Goal: Information Seeking & Learning: Learn about a topic

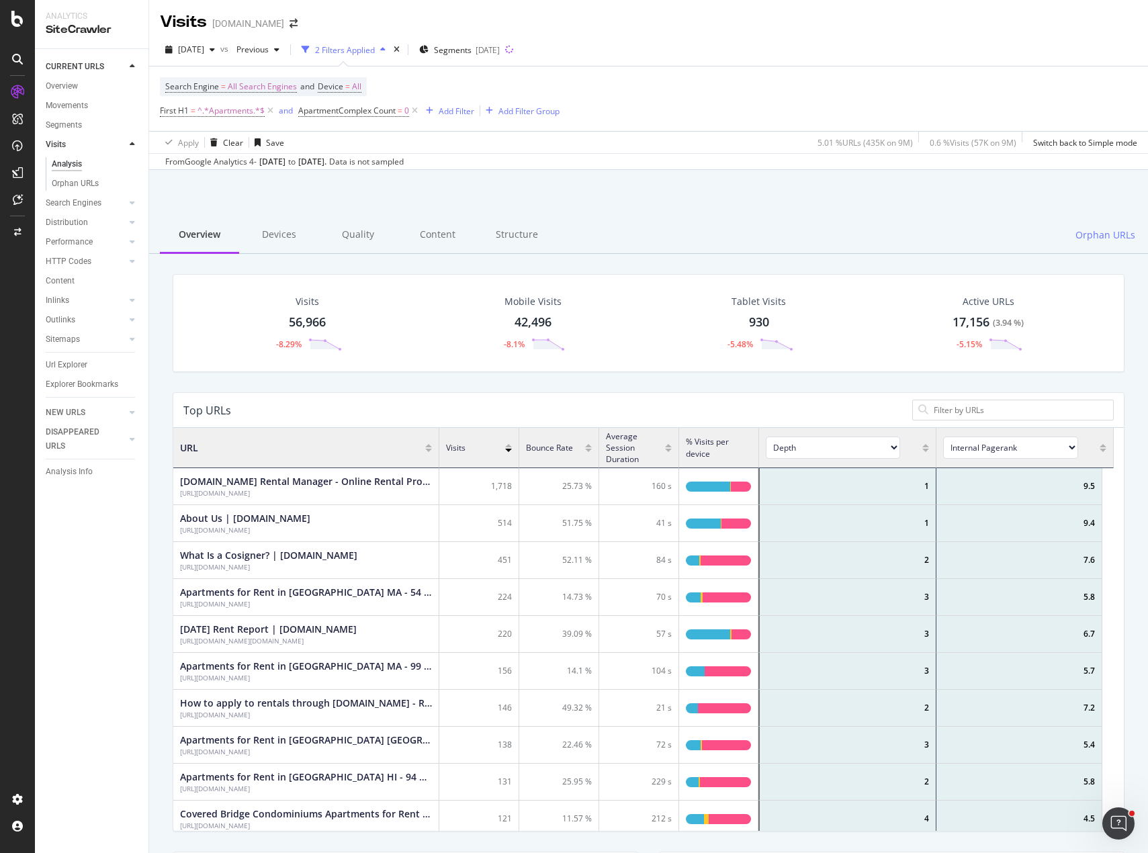
scroll to position [393, 930]
click at [727, 51] on div "[DATE] vs Previous 2 Filters Applied Segments [DATE]" at bounding box center [648, 52] width 999 height 27
click at [554, 142] on div "Apply Clear Save 5.01 % URLs ( 435K on 9M ) 0.6 % Visits ( 57K on 9M ) Switch b…" at bounding box center [648, 142] width 999 height 22
click at [498, 236] on div "Structure" at bounding box center [516, 235] width 79 height 37
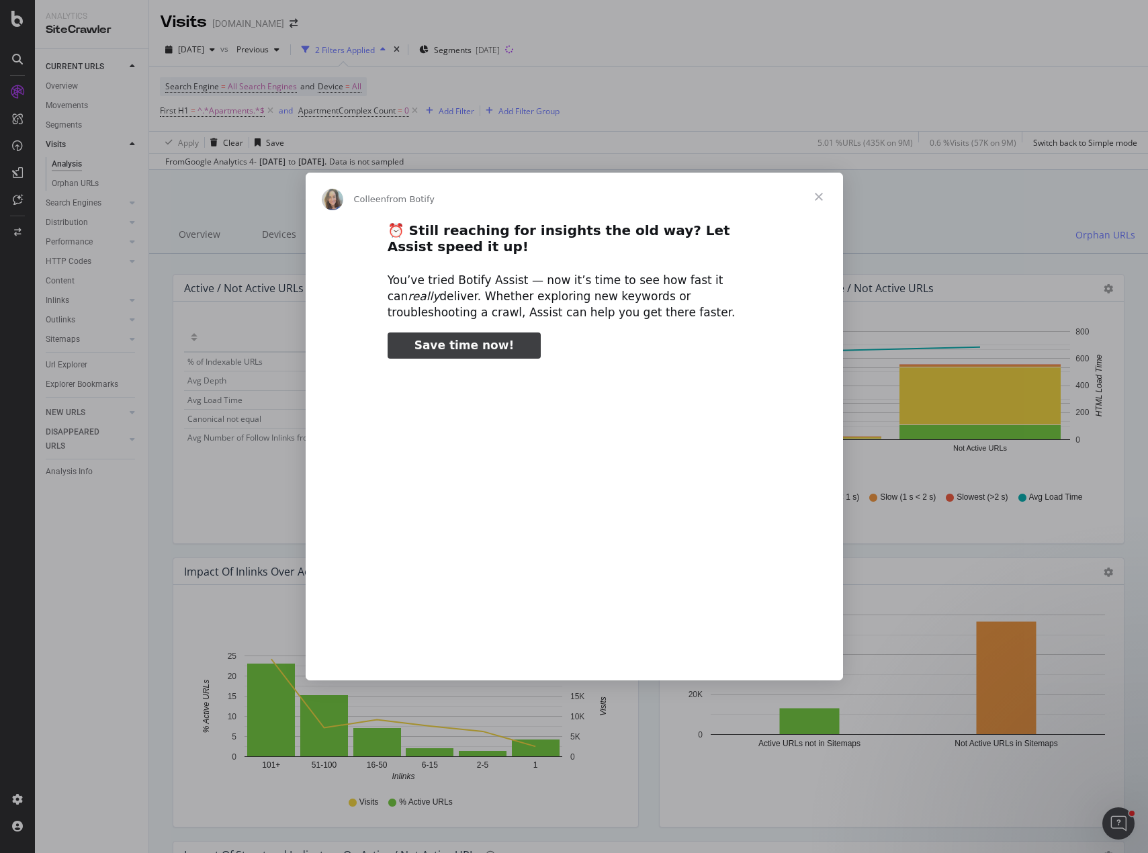
type input "583516"
click at [817, 195] on span "Close" at bounding box center [819, 197] width 48 height 48
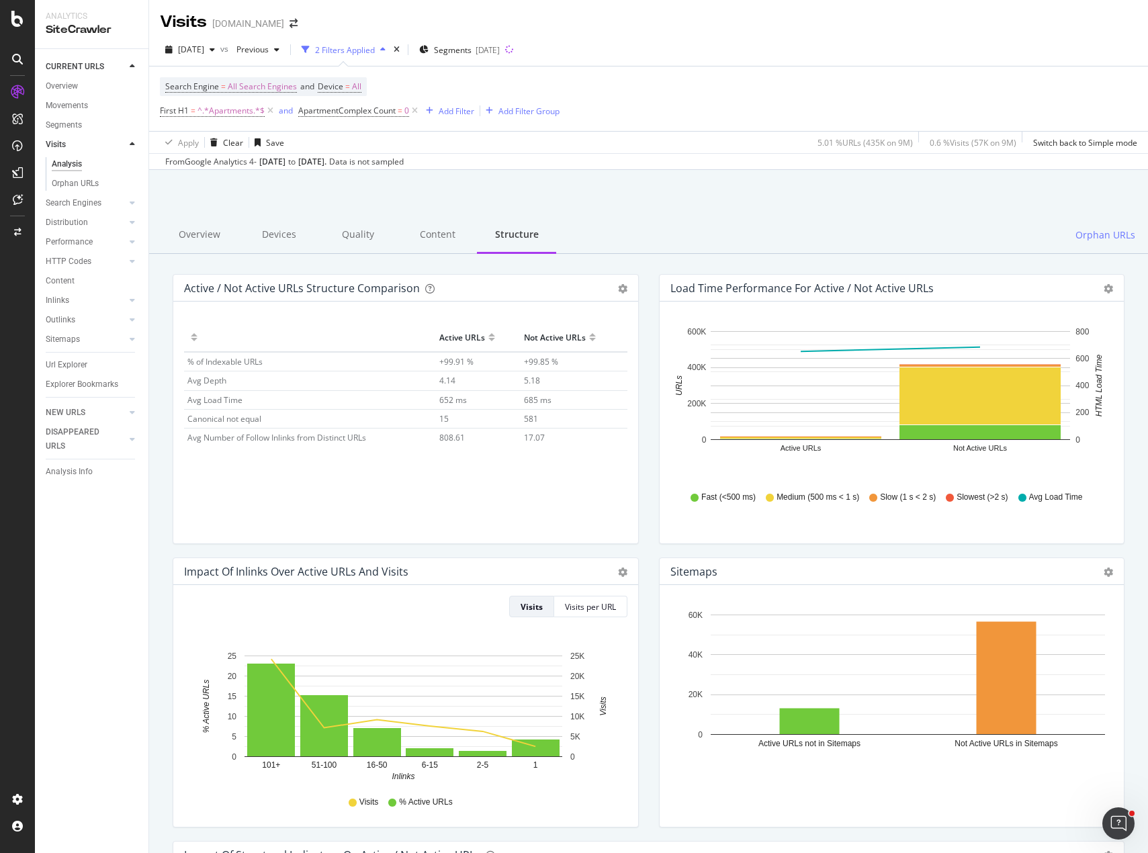
click at [649, 460] on div "Load Time Performance for Active / Not Active URLs Bar (by Value) Bar (by Perce…" at bounding box center [892, 415] width 486 height 283
click at [638, 463] on div "Active / Not Active URLs Structure Comparison Export as CSV Add to Custom Repor…" at bounding box center [406, 415] width 486 height 283
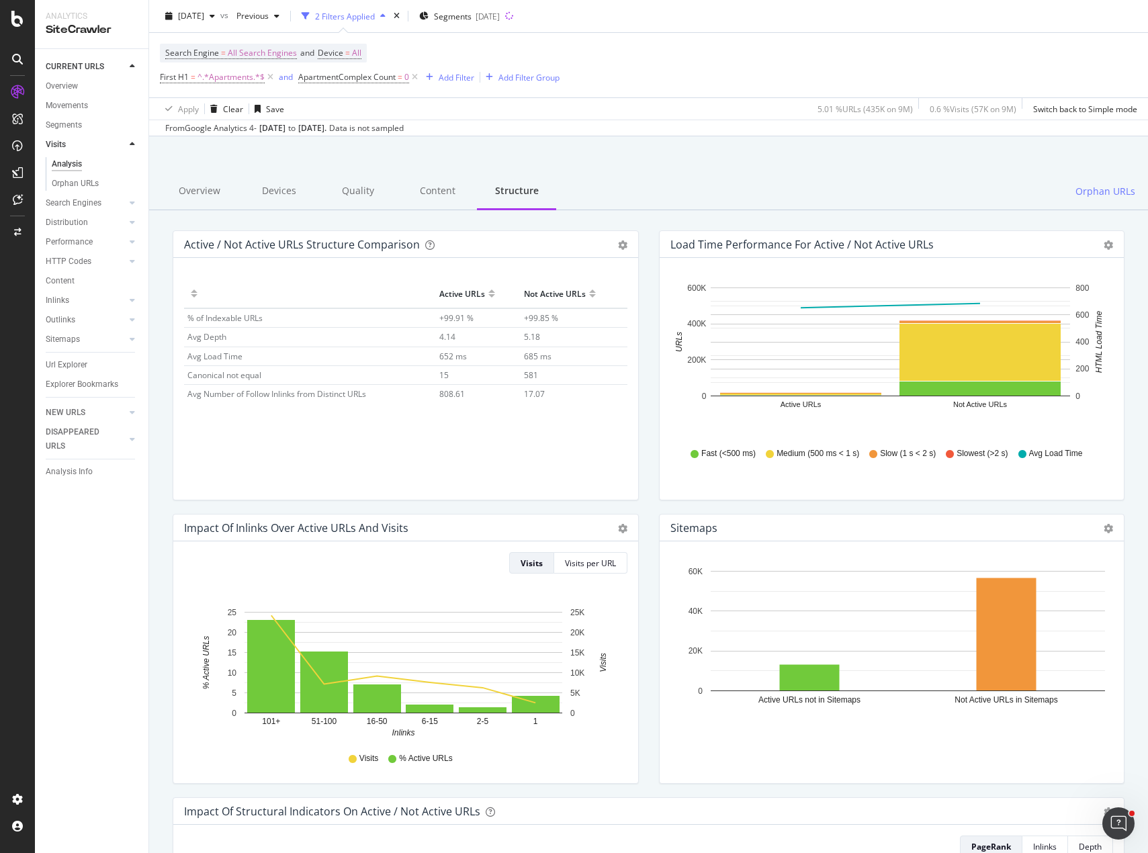
scroll to position [67, 0]
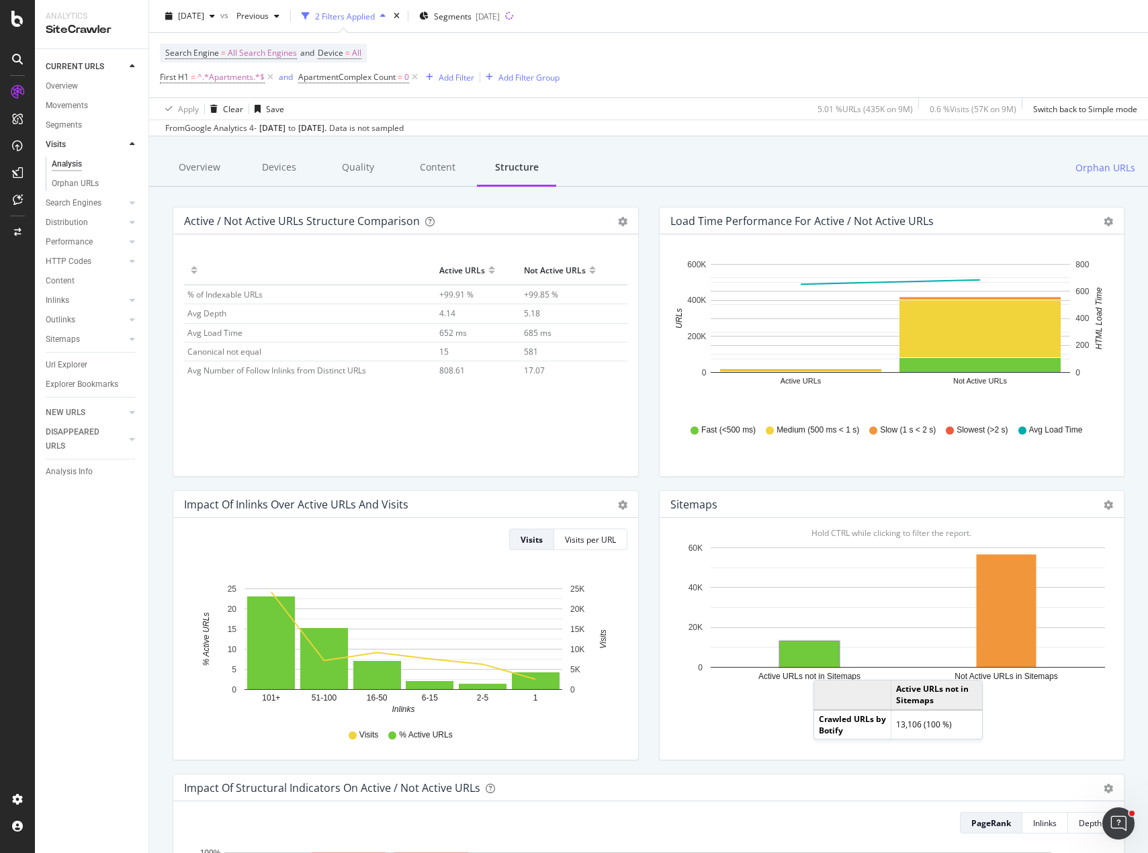
click at [671, 66] on div "Search Engine = All Search Engines and Device = All First H1 = ^.*Apartments.*$…" at bounding box center [648, 65] width 977 height 64
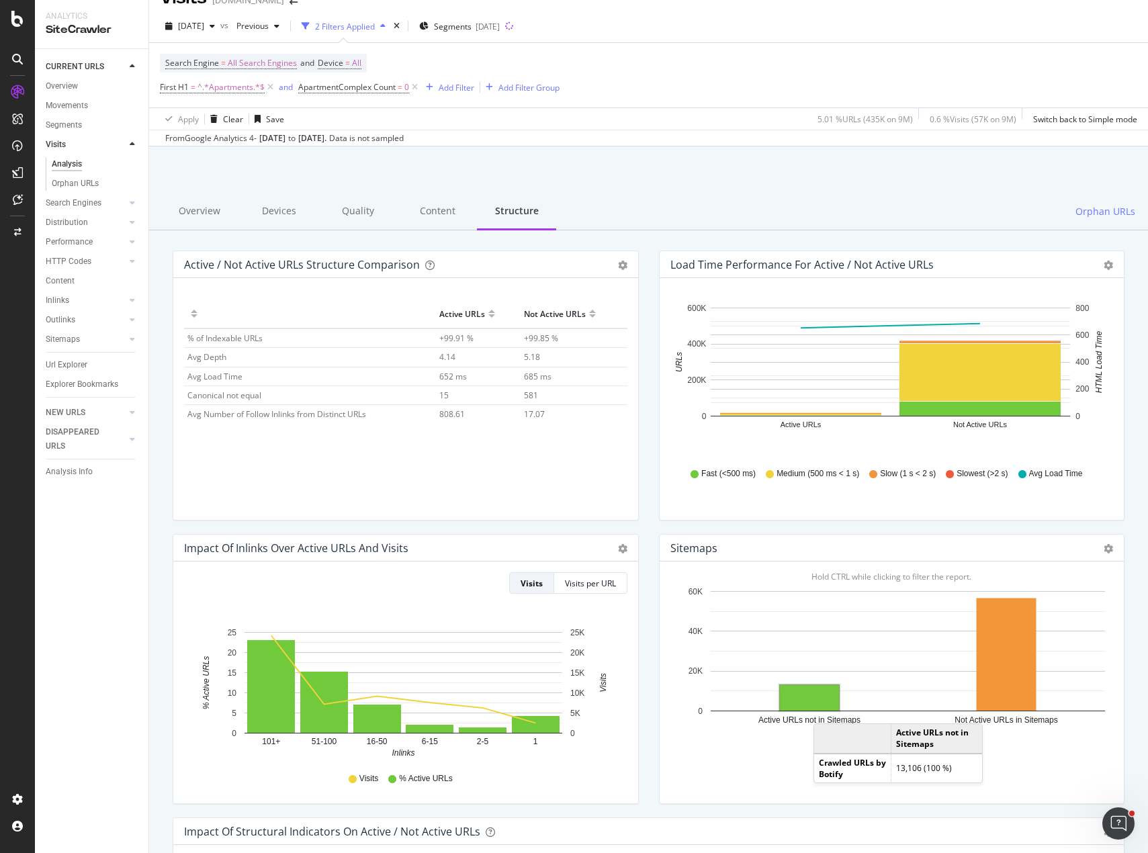
scroll to position [0, 0]
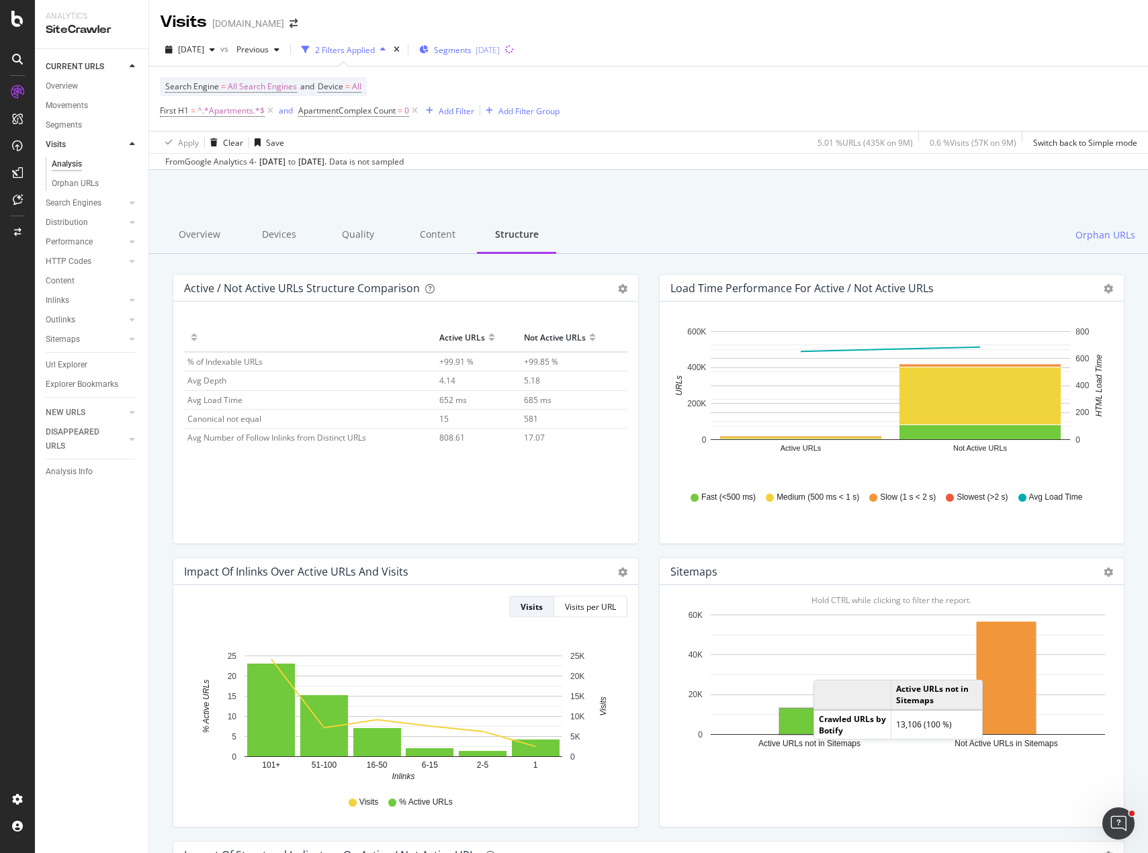
click at [500, 51] on div "[DATE]" at bounding box center [487, 49] width 24 height 11
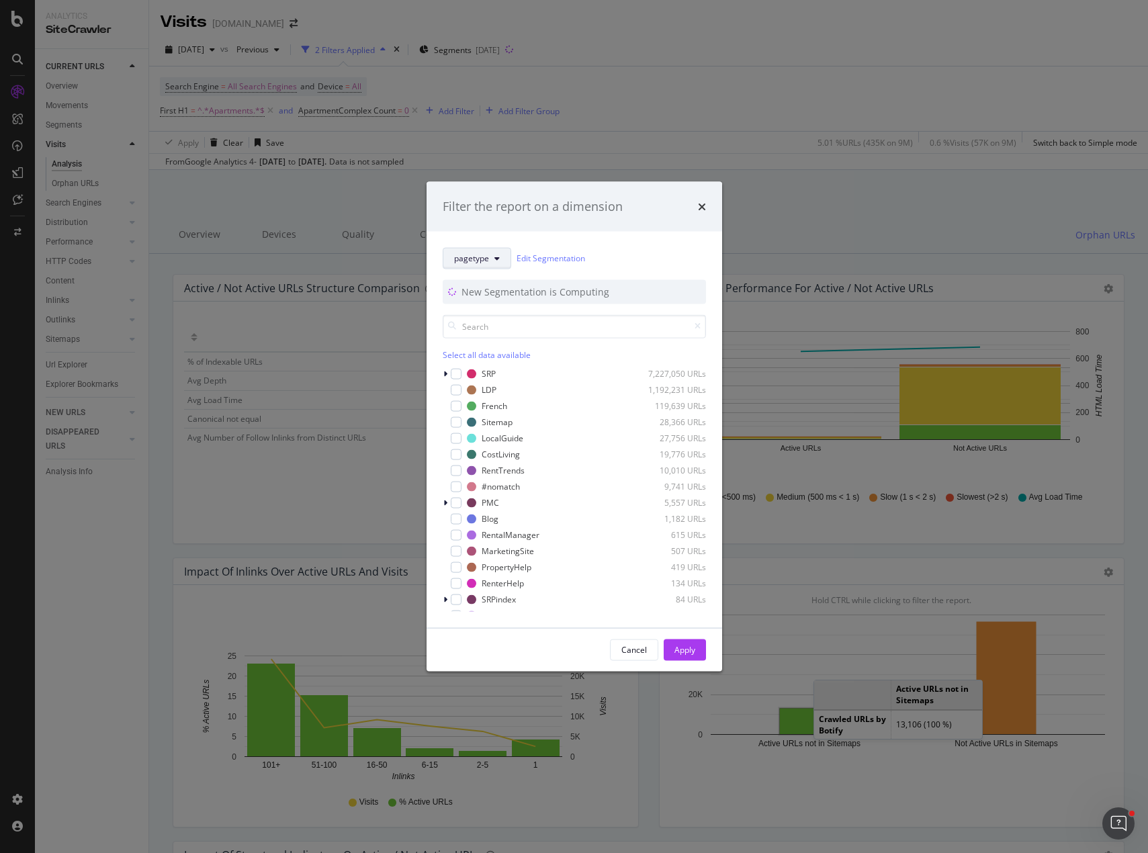
click at [489, 253] on button "pagetype" at bounding box center [477, 257] width 69 height 21
click at [475, 406] on span "[GEOGRAPHIC_DATA]" at bounding box center [497, 406] width 87 height 12
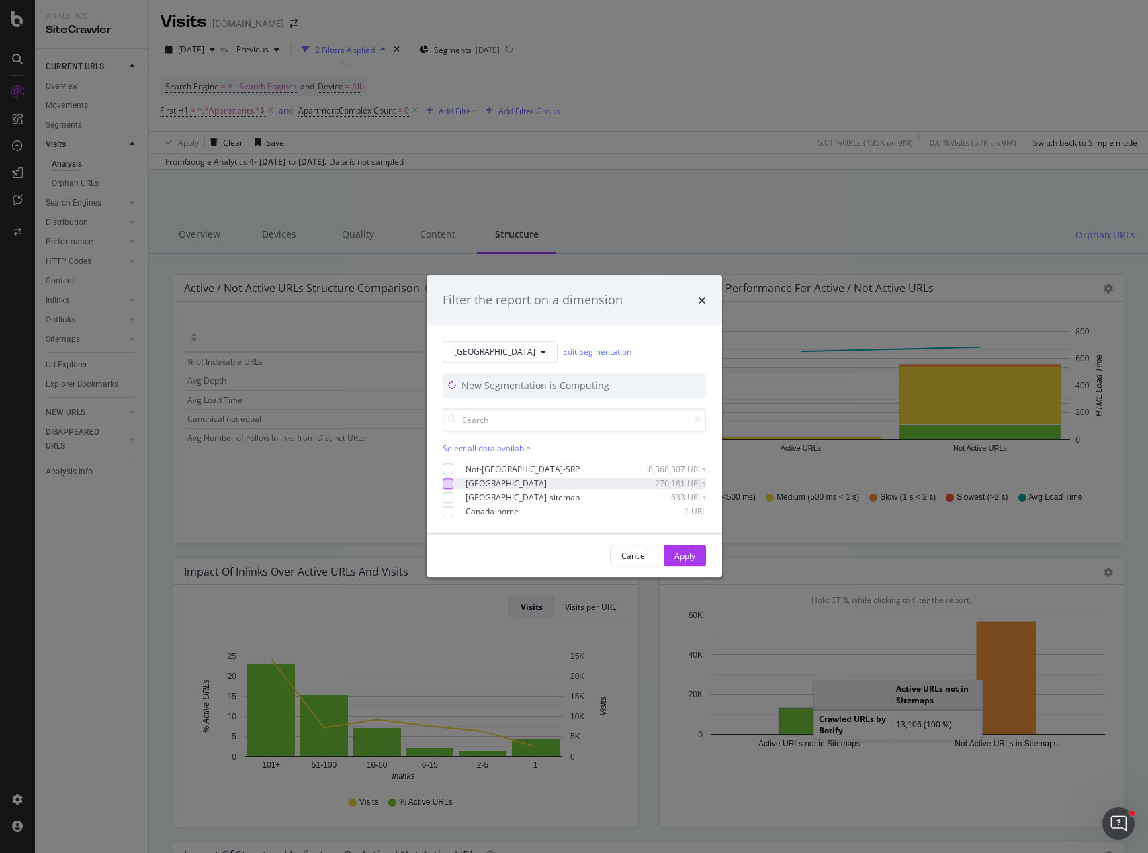
click at [445, 484] on div "modal" at bounding box center [448, 483] width 11 height 11
click at [678, 557] on div "Apply" at bounding box center [684, 555] width 21 height 11
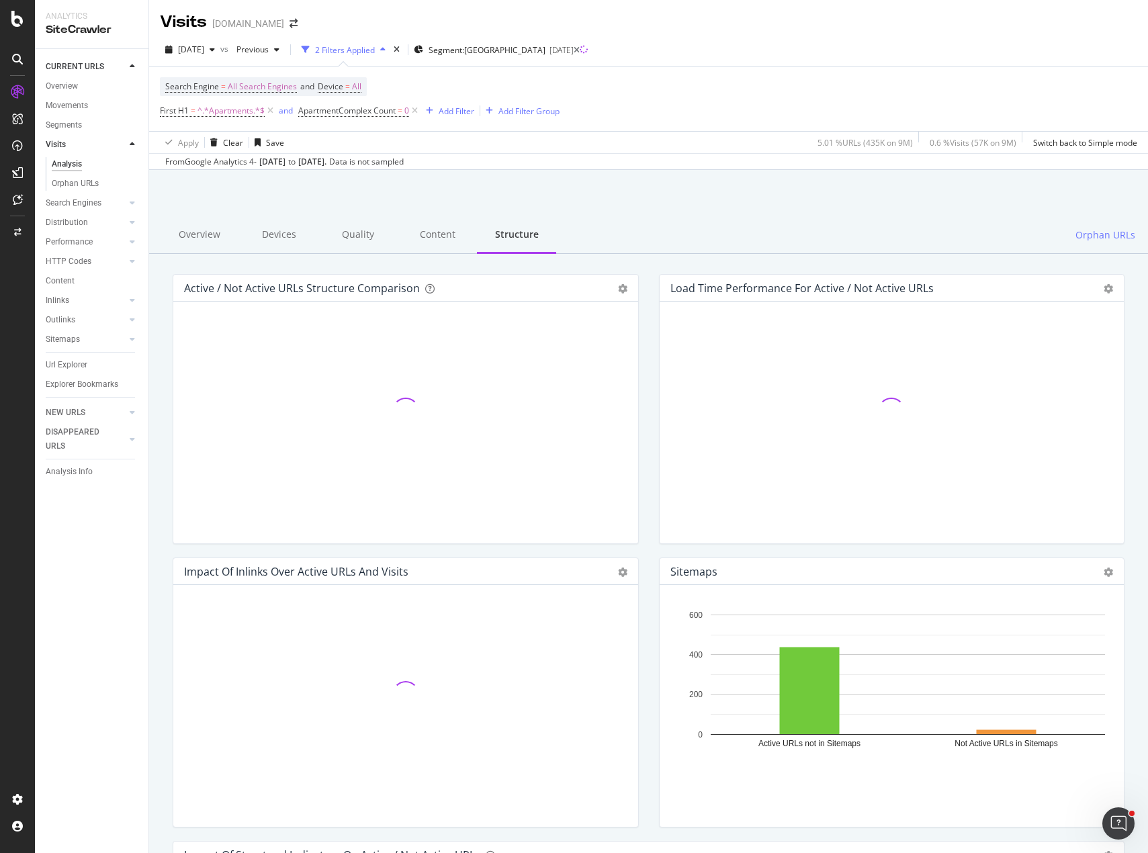
click at [760, 198] on div at bounding box center [648, 204] width 966 height 57
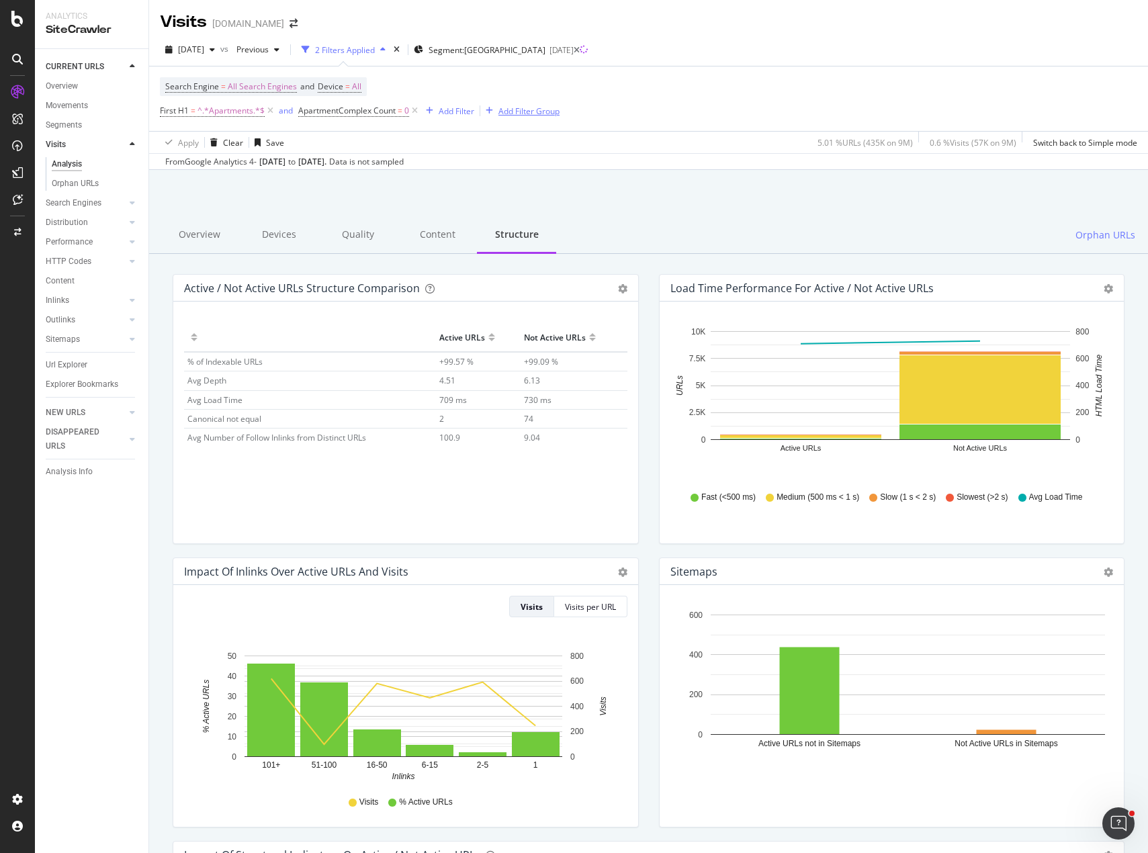
drag, startPoint x: 416, startPoint y: 111, endPoint x: 380, endPoint y: 114, distance: 36.4
click at [416, 111] on icon at bounding box center [414, 110] width 11 height 13
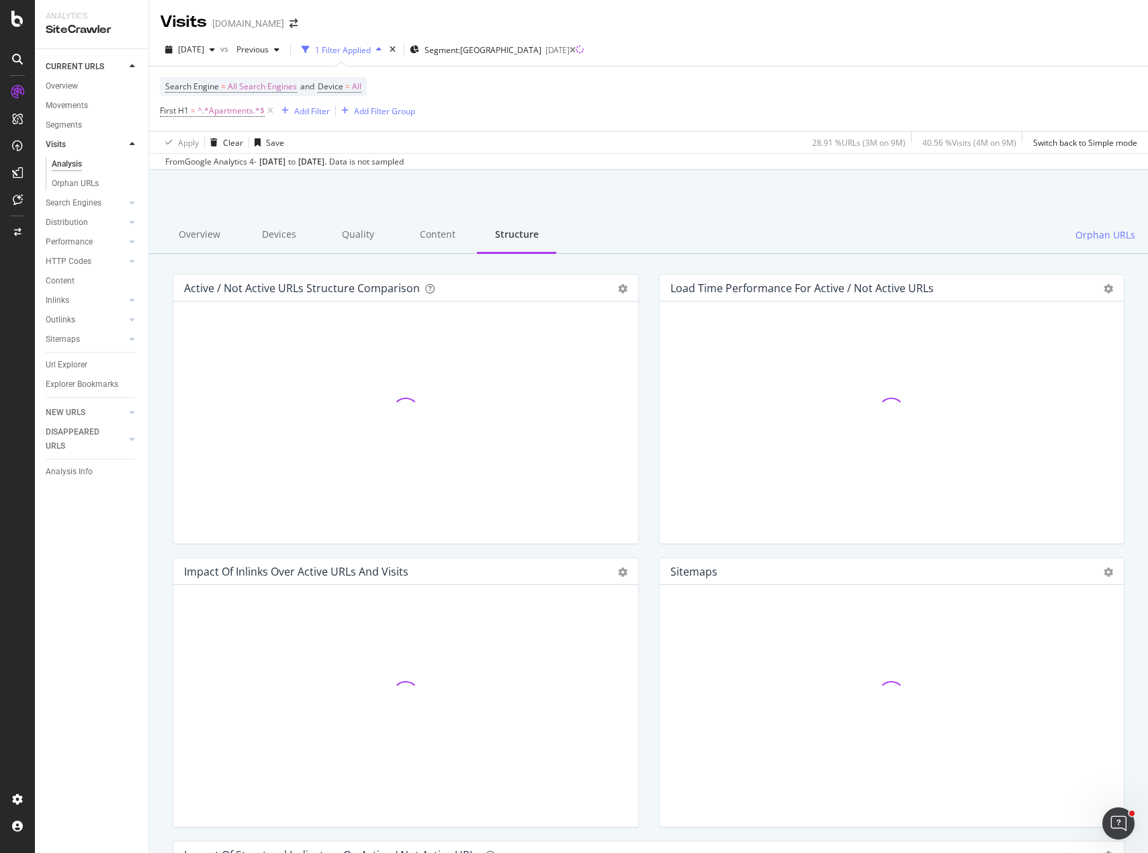
drag, startPoint x: 271, startPoint y: 110, endPoint x: 271, endPoint y: 120, distance: 9.4
click at [270, 110] on icon at bounding box center [270, 110] width 11 height 13
click at [207, 232] on div "Overview" at bounding box center [199, 233] width 79 height 37
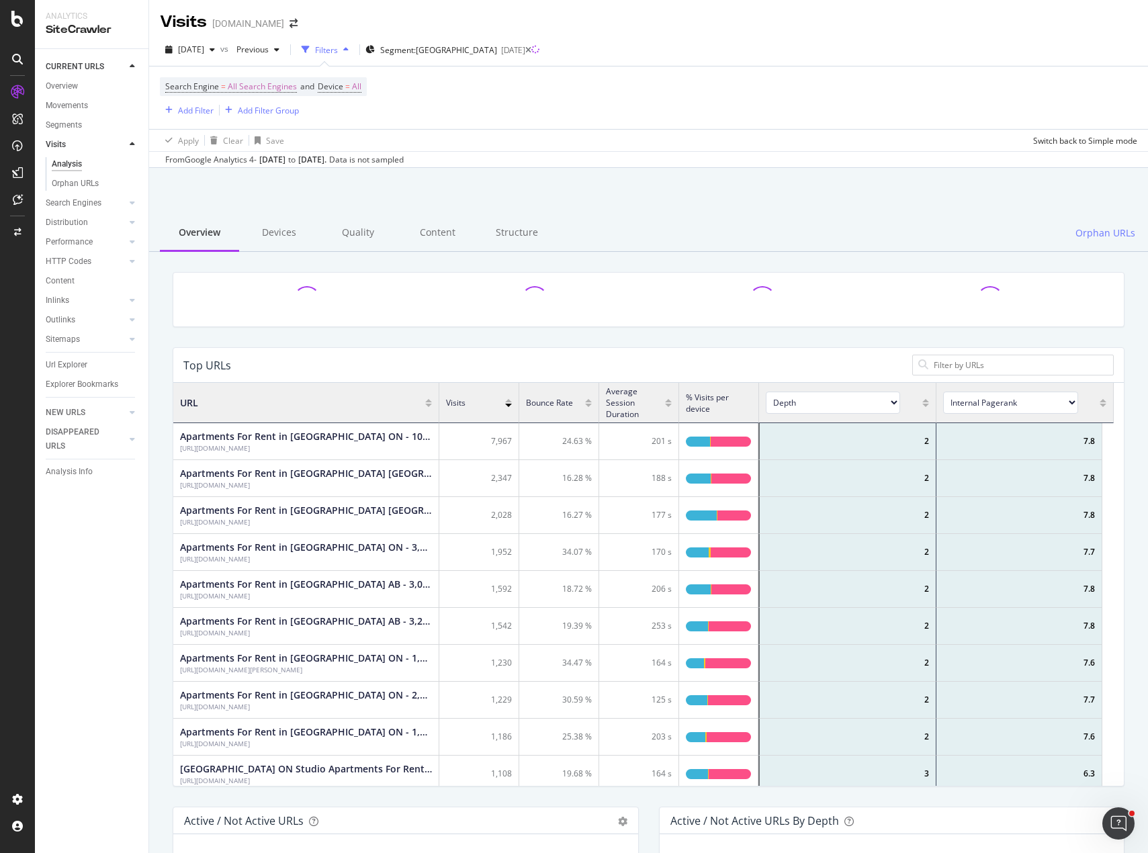
scroll to position [393, 930]
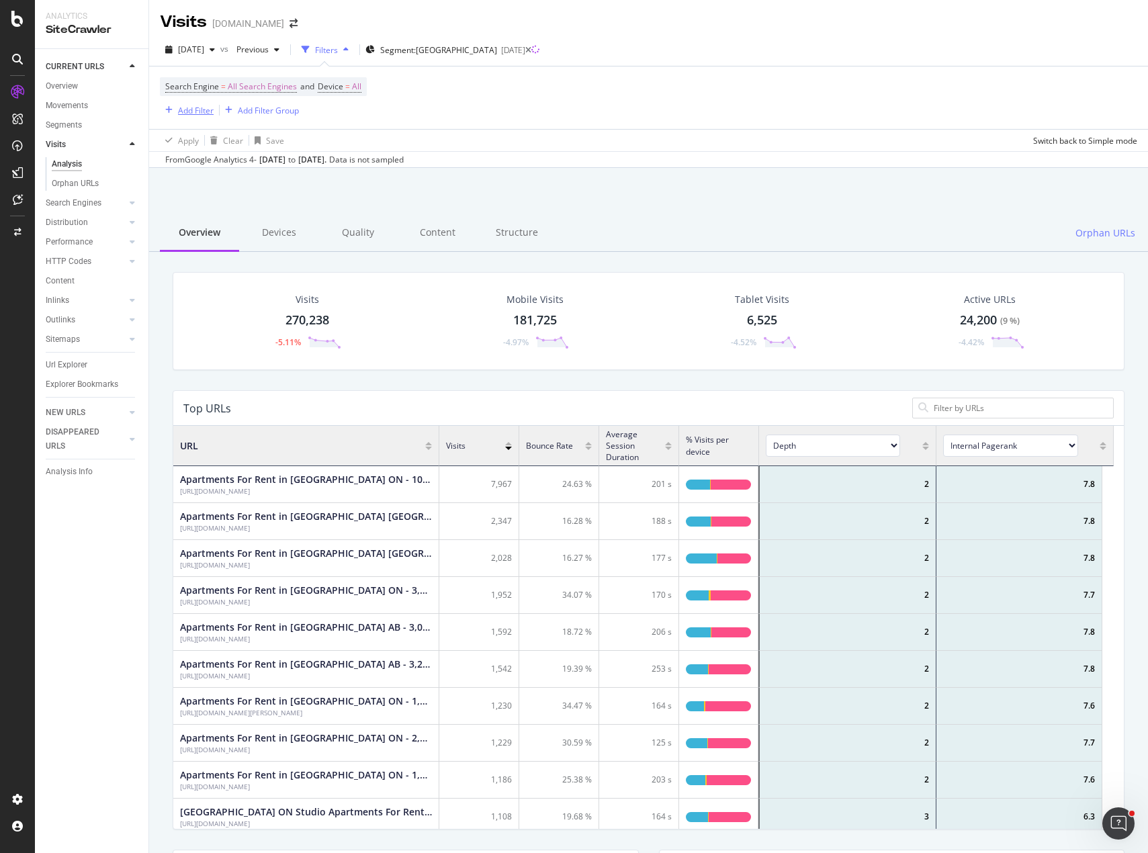
click at [195, 108] on div "Add Filter" at bounding box center [196, 110] width 36 height 11
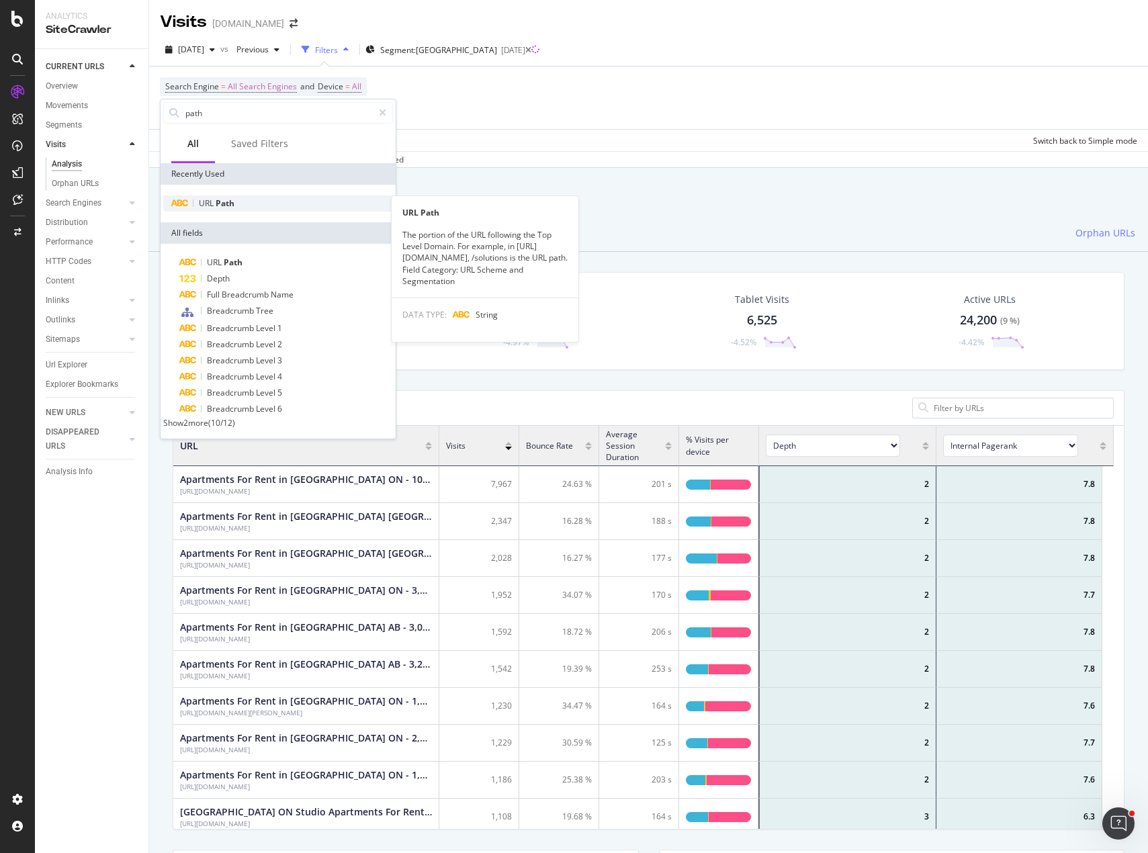
type input "path"
click at [222, 201] on span "Path" at bounding box center [225, 202] width 19 height 11
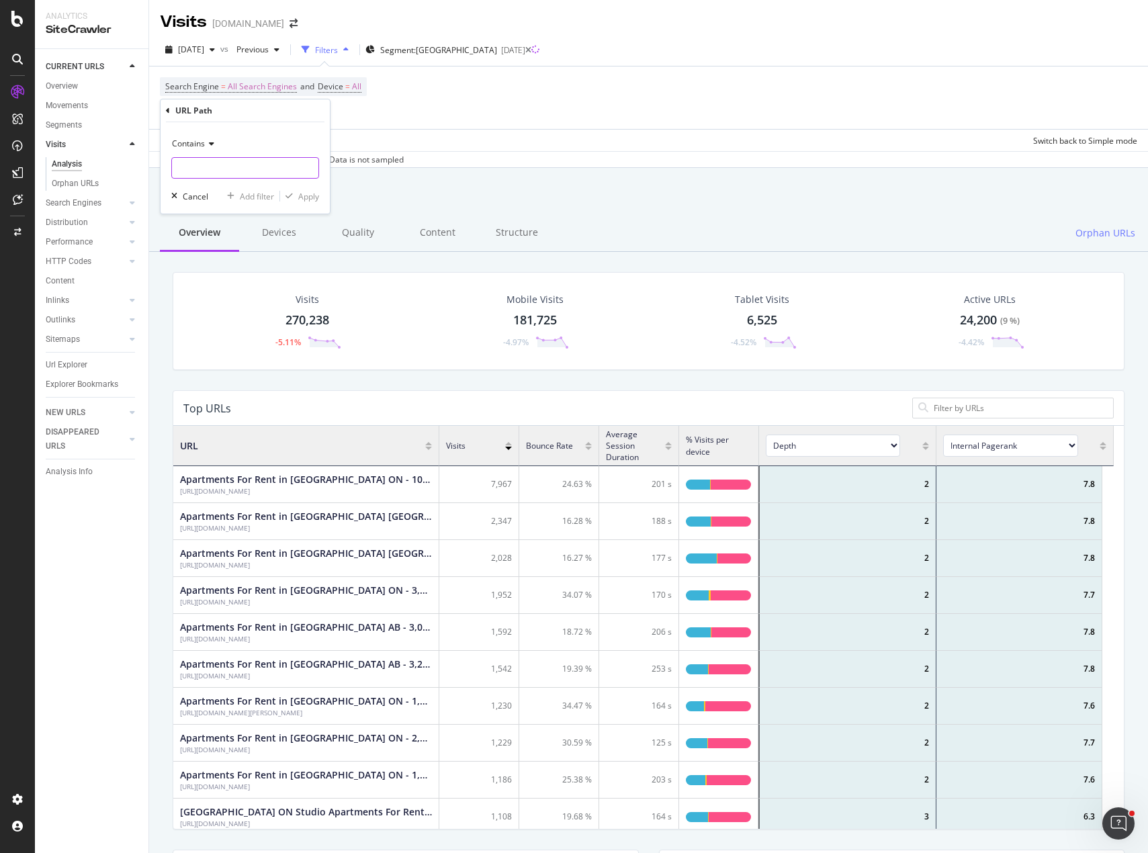
click at [222, 170] on input "text" at bounding box center [245, 167] width 146 height 21
click at [205, 143] on icon at bounding box center [209, 144] width 9 height 8
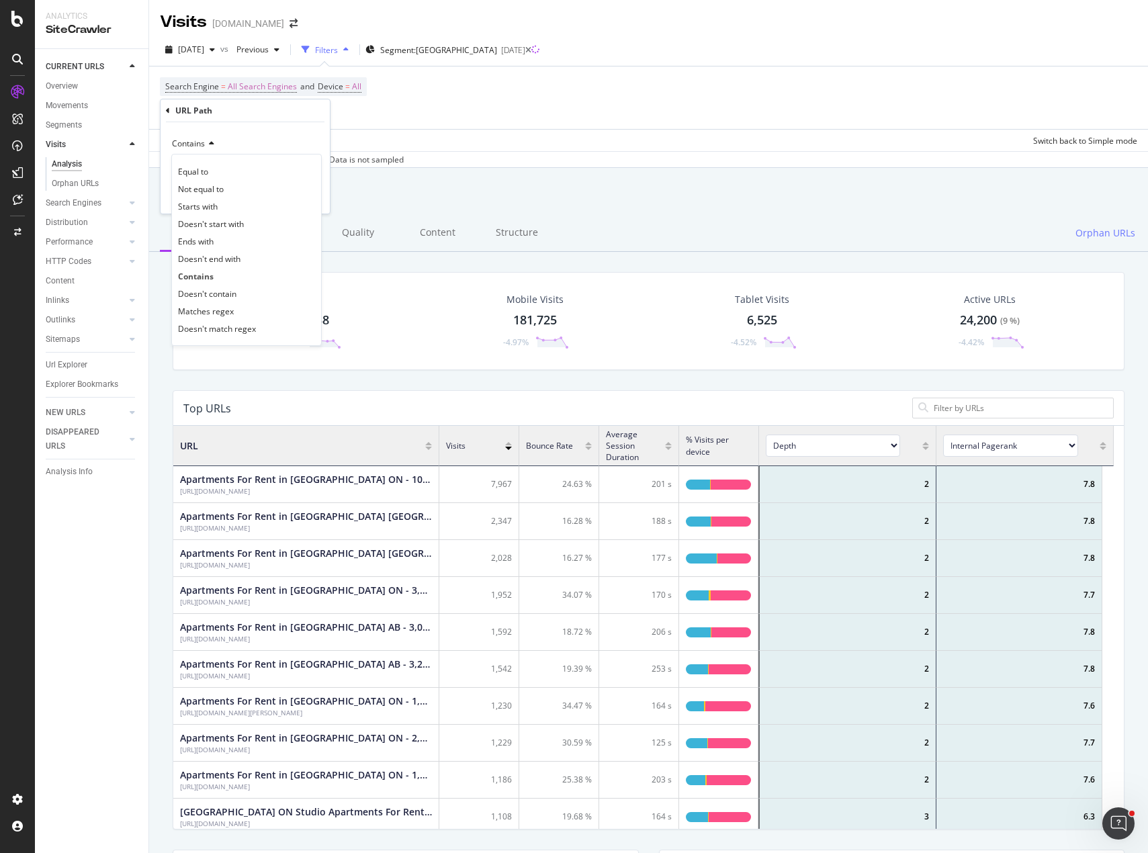
click at [233, 313] on div "Matches regex" at bounding box center [247, 310] width 144 height 17
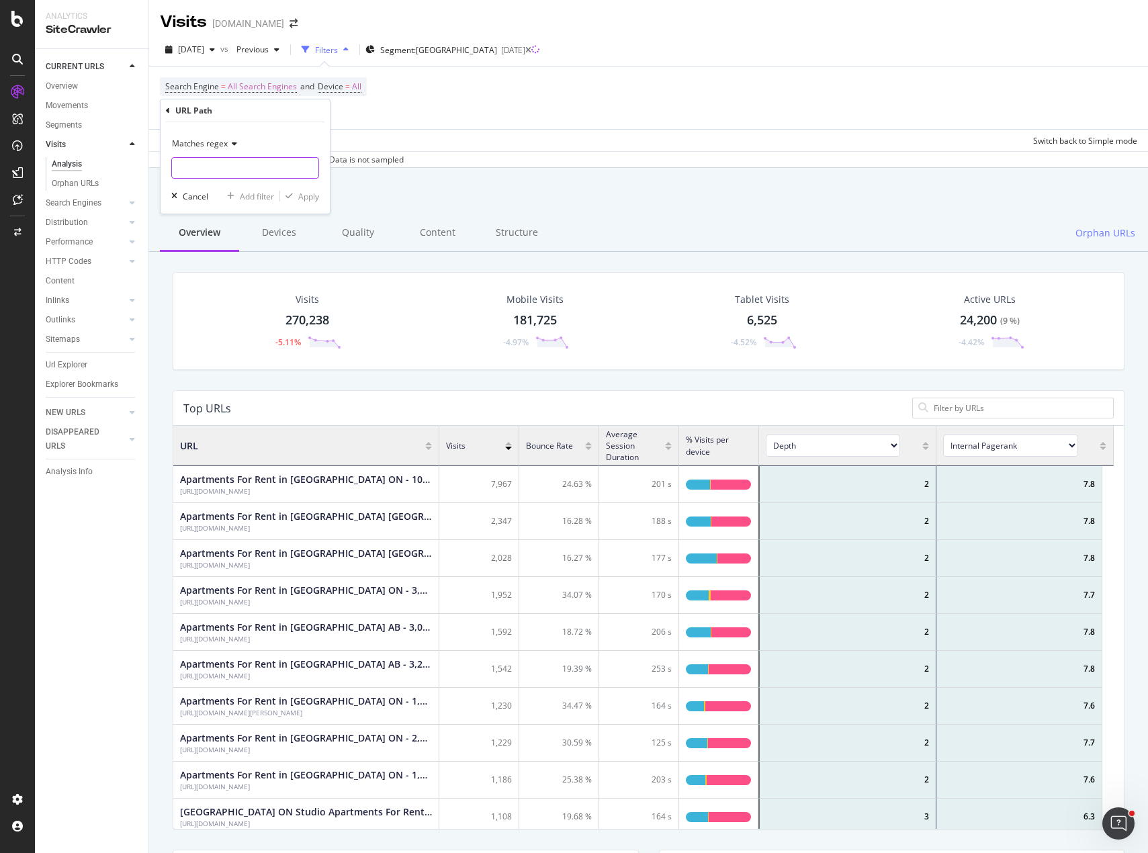
click at [239, 165] on input "text" at bounding box center [245, 167] width 146 height 21
type input "/.*-qc/.*"
click at [305, 195] on div "Apply" at bounding box center [308, 196] width 21 height 11
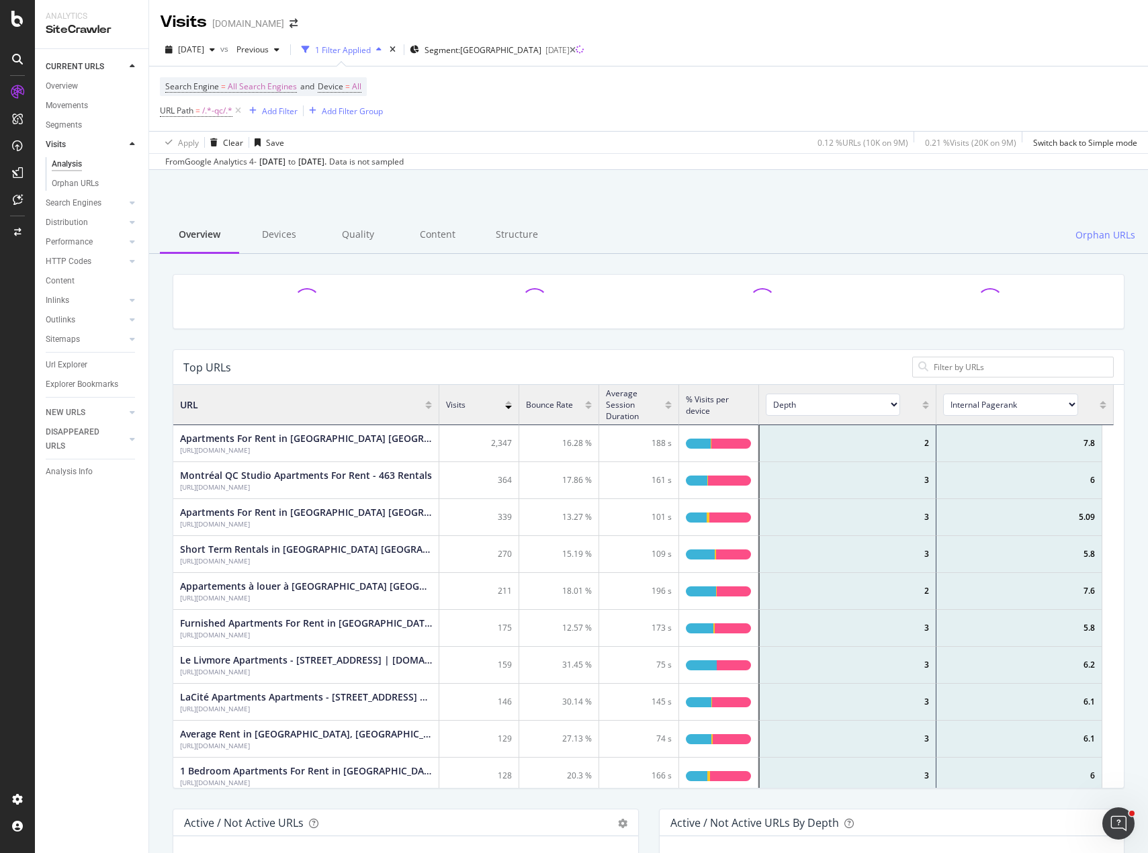
scroll to position [393, 930]
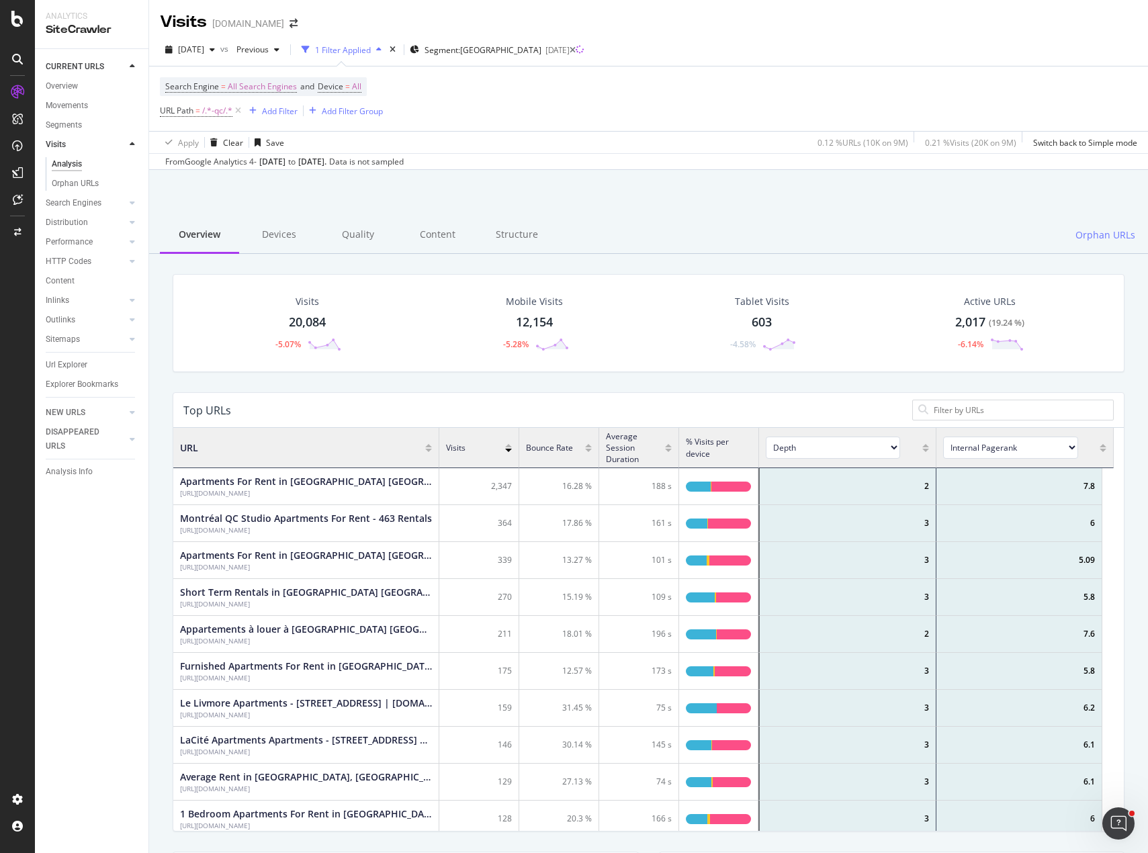
click at [666, 208] on div at bounding box center [648, 204] width 966 height 57
click at [239, 109] on icon at bounding box center [237, 110] width 11 height 13
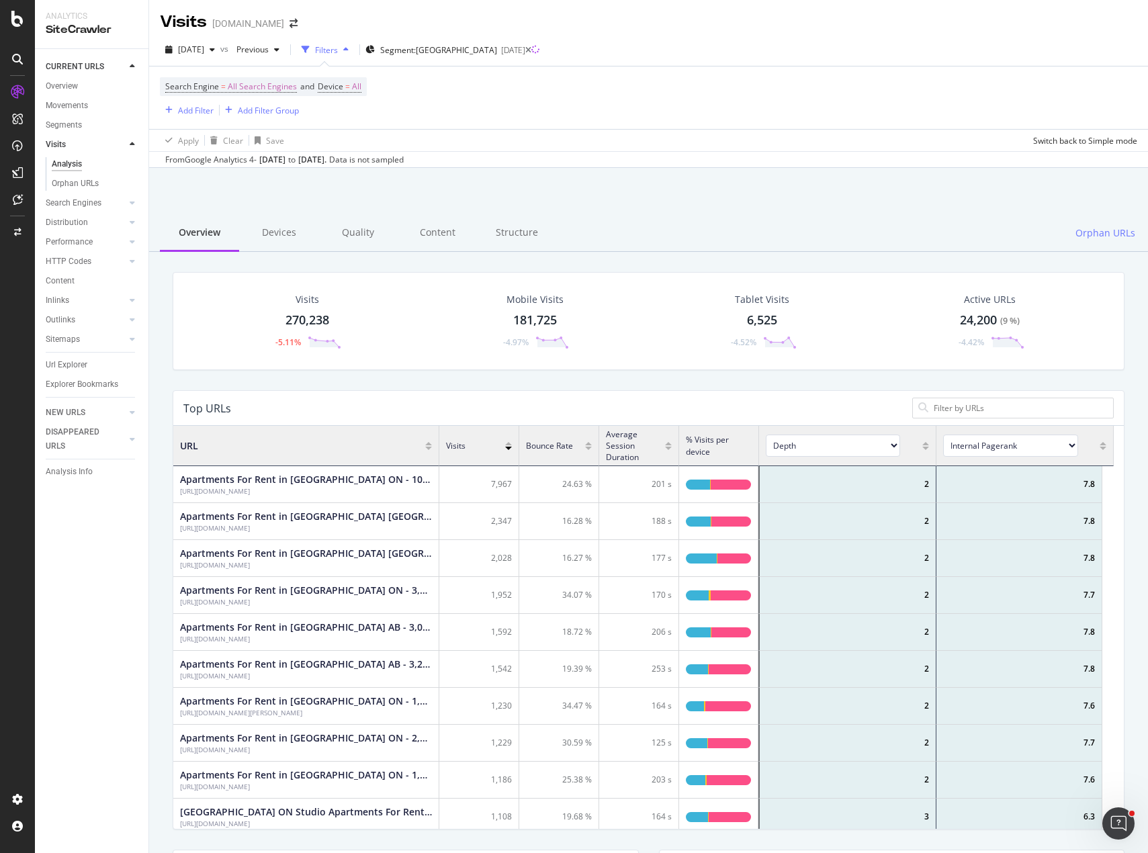
scroll to position [393, 930]
